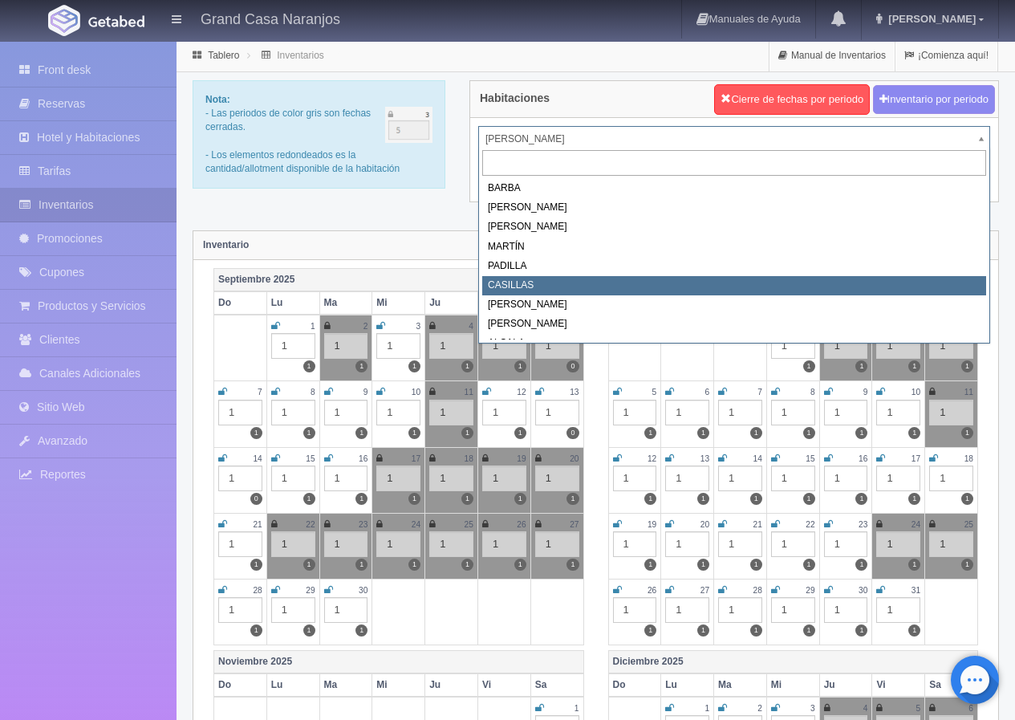
select select "2065"
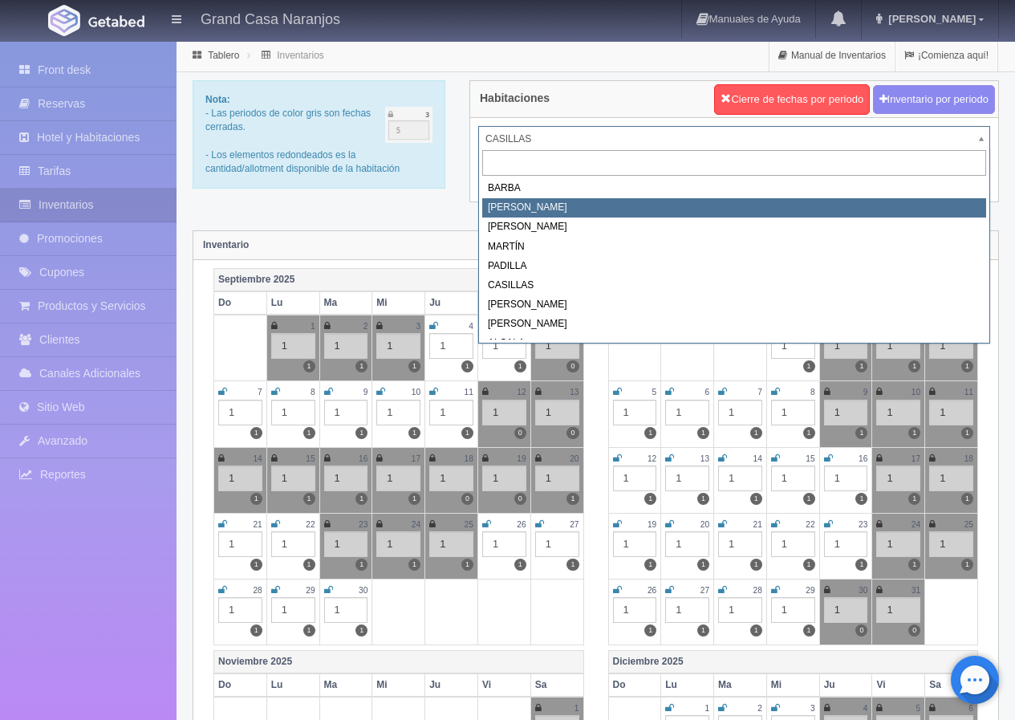
select select "2060"
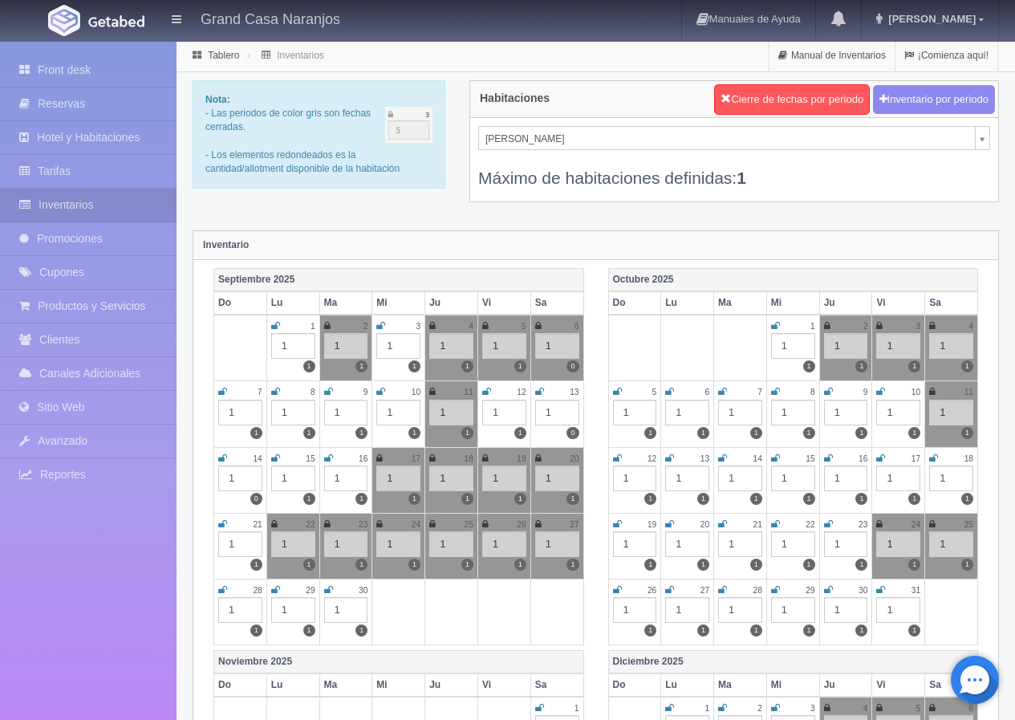
click at [322, 205] on div "Nota: - Las periodos de color gris son fechas cerradas. - Los elementos redonde…" at bounding box center [596, 151] width 831 height 142
